Goal: Find specific page/section: Find specific page/section

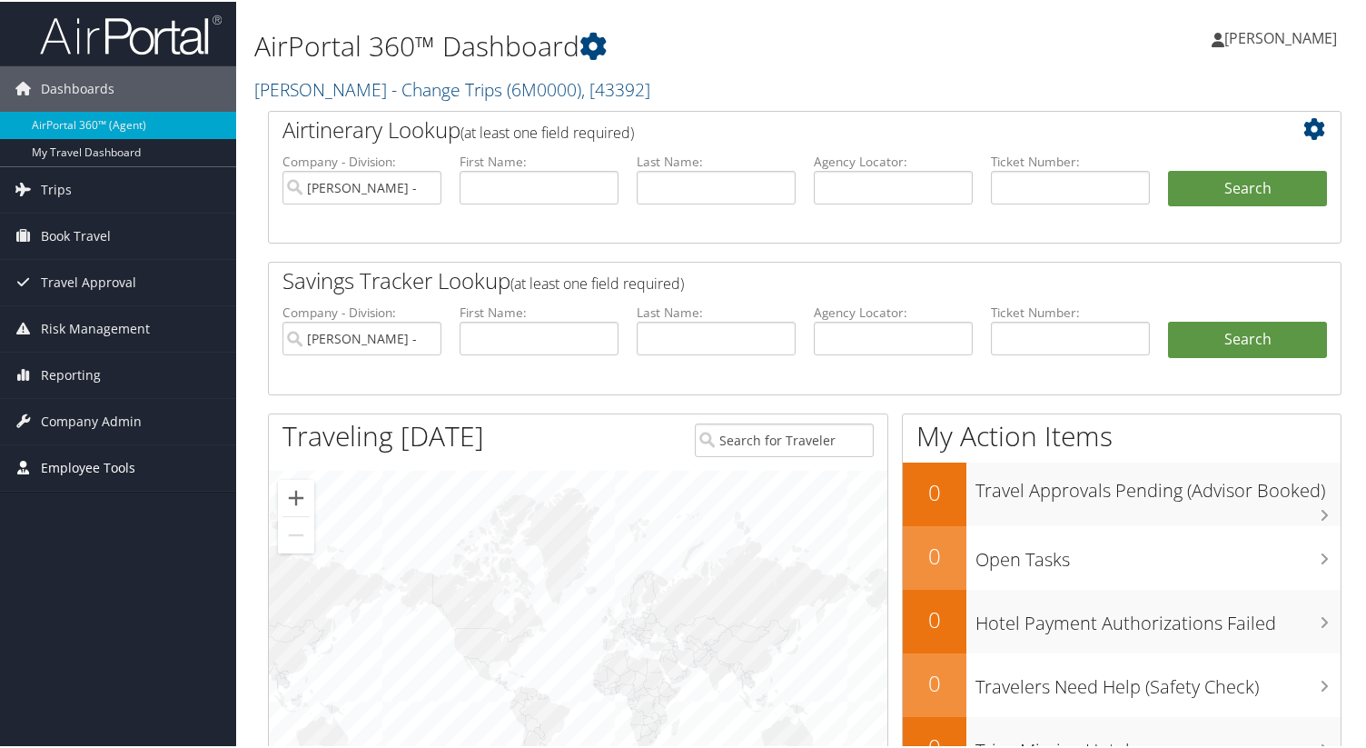
click at [88, 470] on span "Employee Tools" at bounding box center [88, 465] width 94 height 45
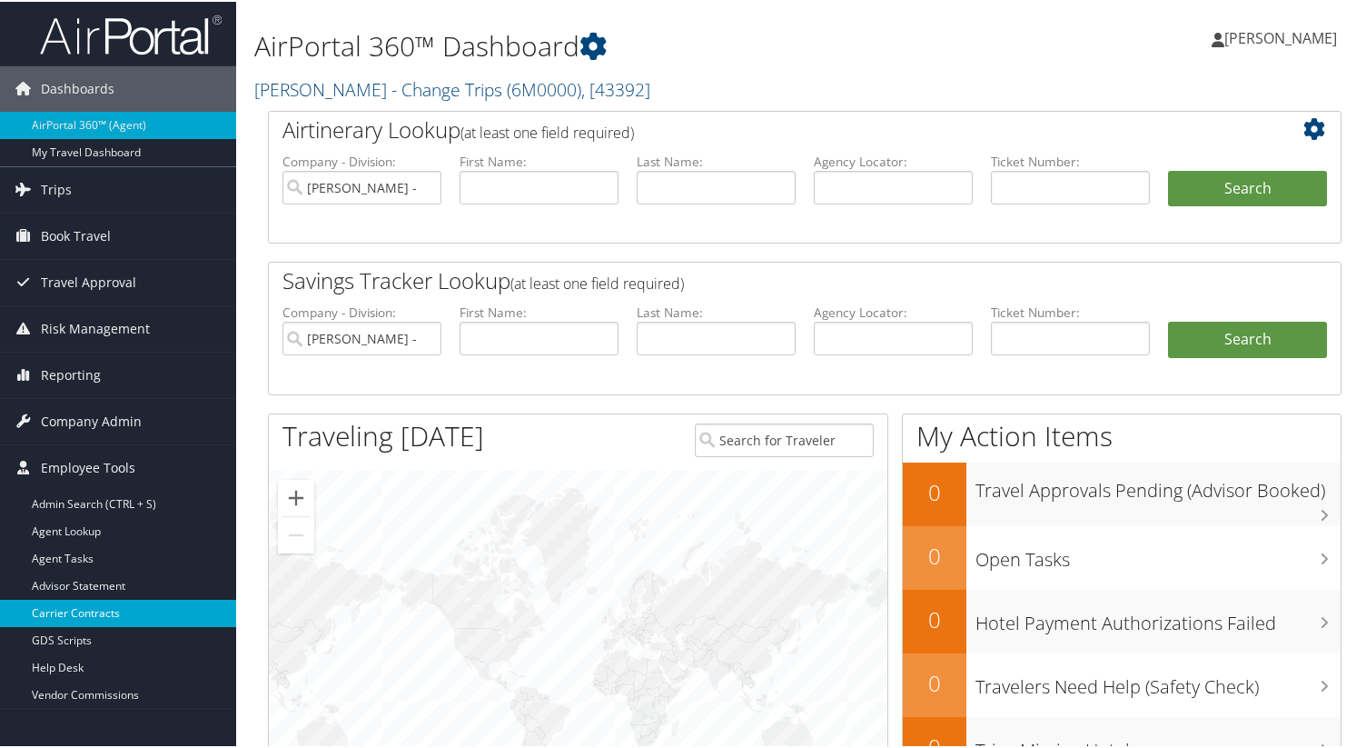
click at [103, 611] on link "Carrier Contracts" at bounding box center [118, 611] width 236 height 27
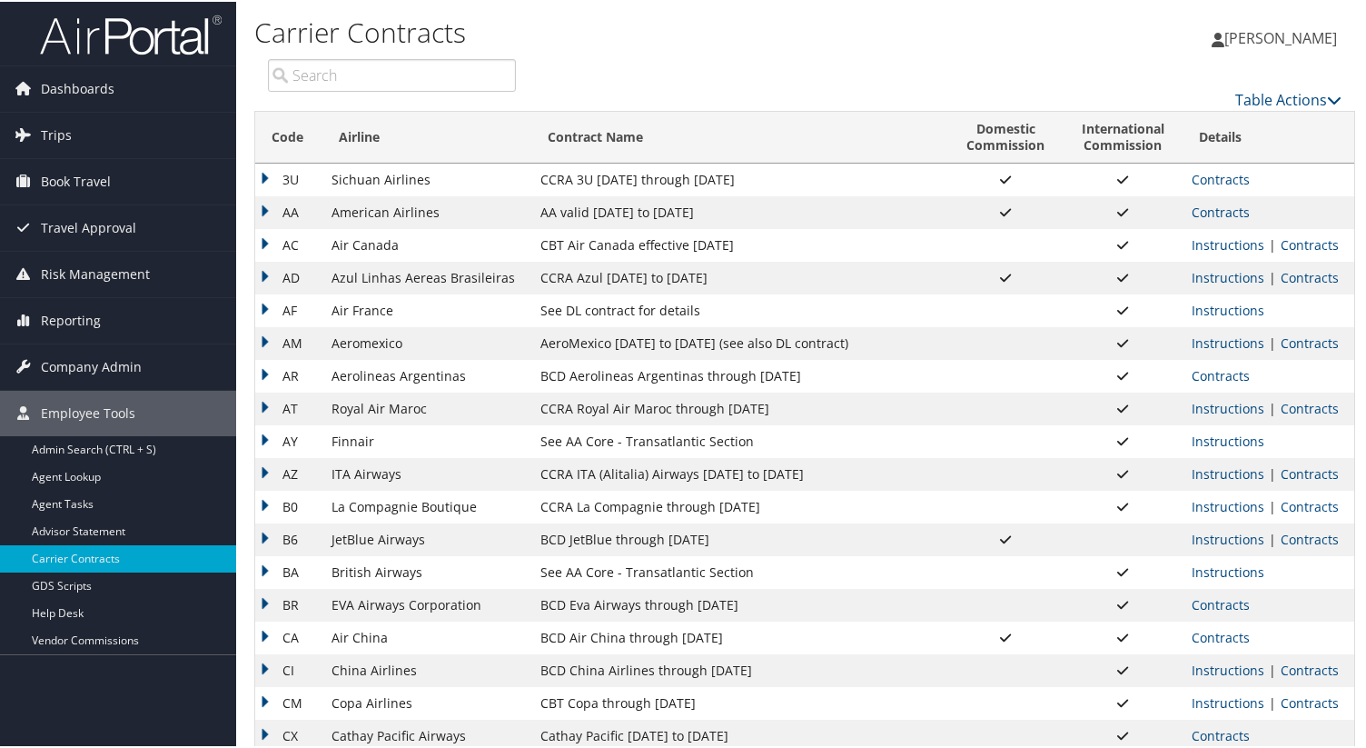
click at [374, 83] on input "search" at bounding box center [392, 73] width 248 height 33
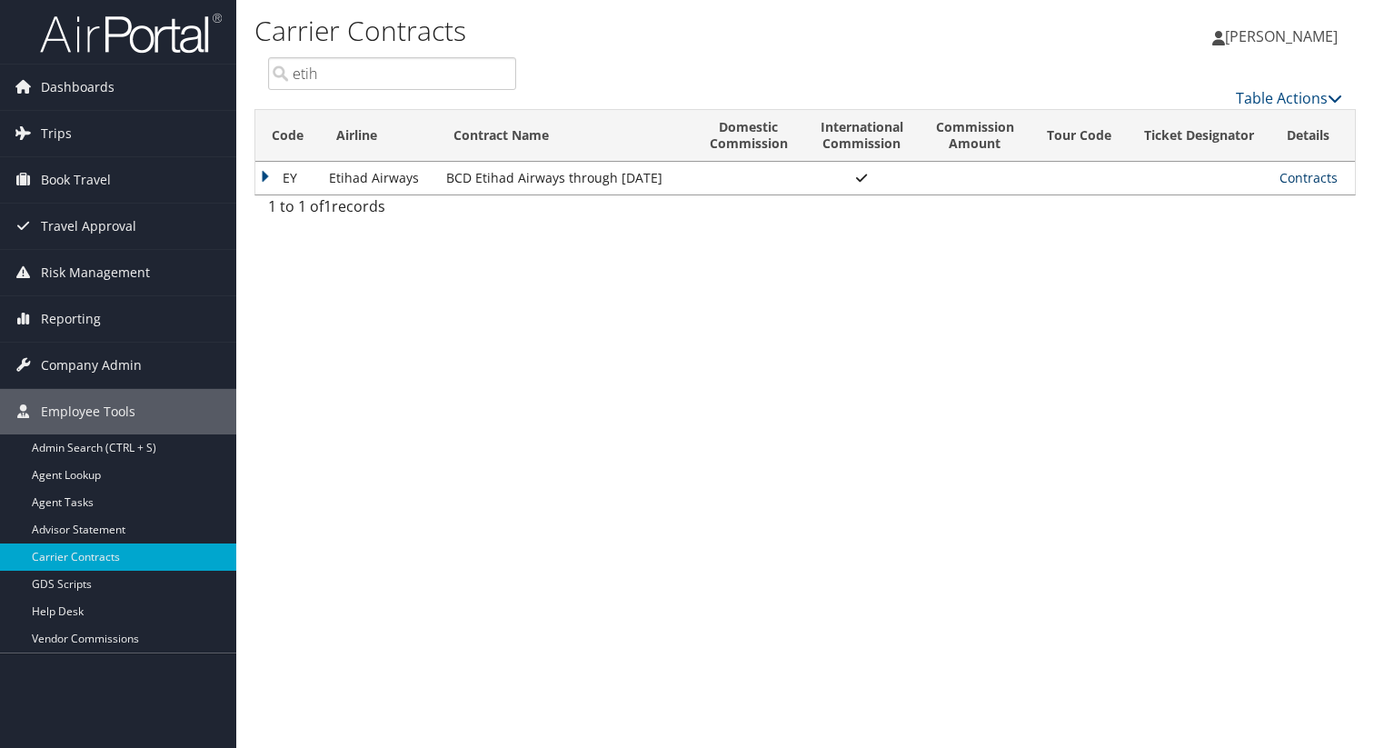
type input "etih"
click at [1318, 177] on link "Contracts" at bounding box center [1308, 177] width 58 height 17
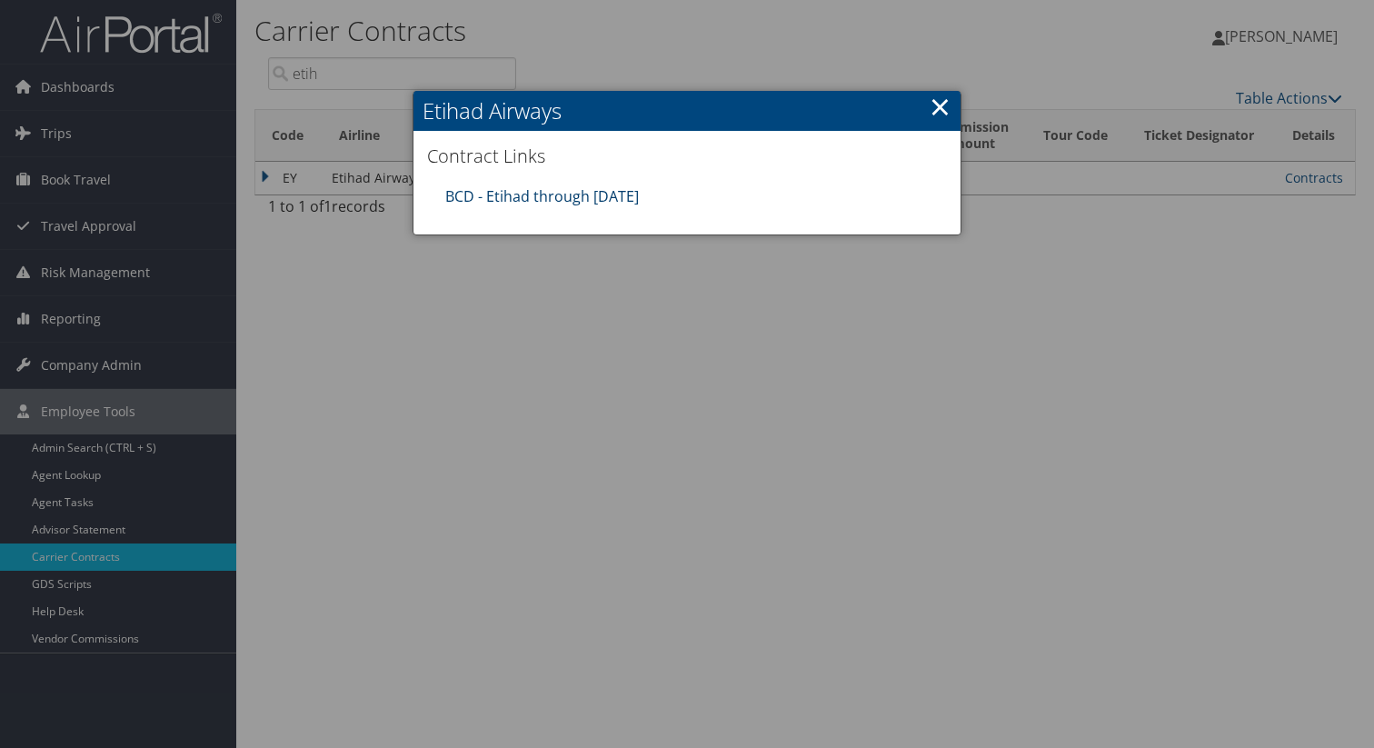
click at [591, 187] on link "BCD - Etihad through 12.31.25" at bounding box center [542, 196] width 194 height 20
